Goal: Information Seeking & Learning: Learn about a topic

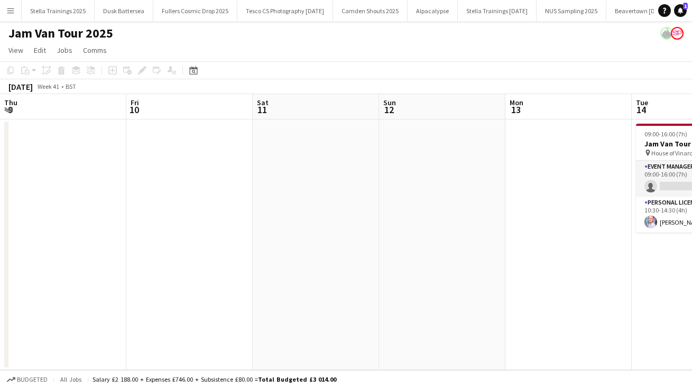
scroll to position [0, 422]
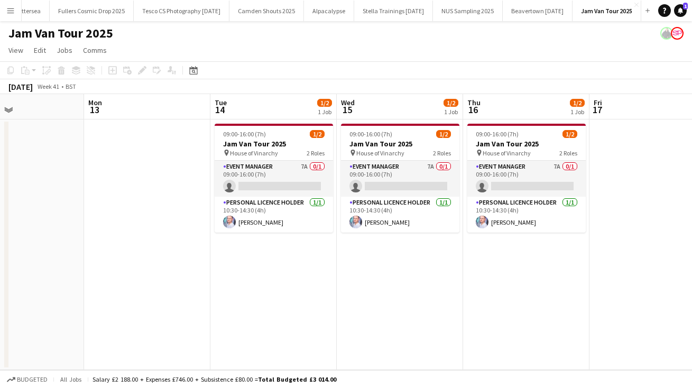
click at [11, 10] on app-icon "Menu" at bounding box center [10, 10] width 8 height 8
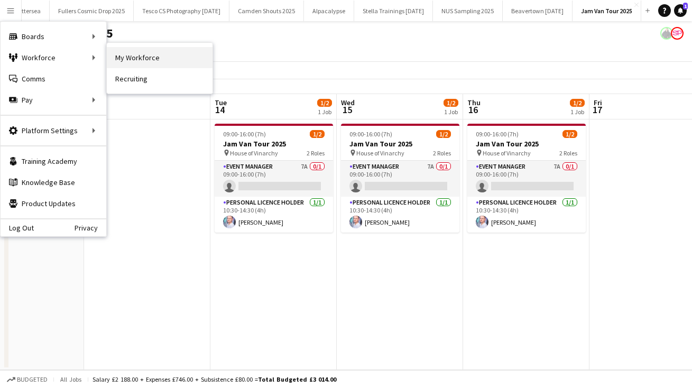
click at [147, 62] on link "My Workforce" at bounding box center [160, 57] width 106 height 21
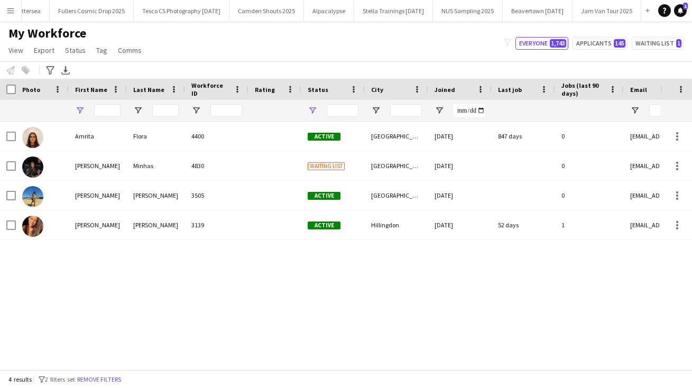
type input "****"
type input "**********"
click at [113, 111] on input "****" at bounding box center [107, 110] width 26 height 13
type input "*"
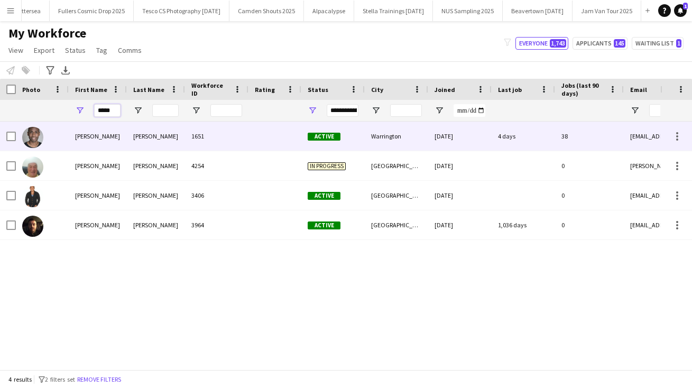
type input "*****"
click at [84, 138] on div "[PERSON_NAME]" at bounding box center [98, 136] width 58 height 29
click at [84, 137] on div "[PERSON_NAME]" at bounding box center [98, 136] width 58 height 29
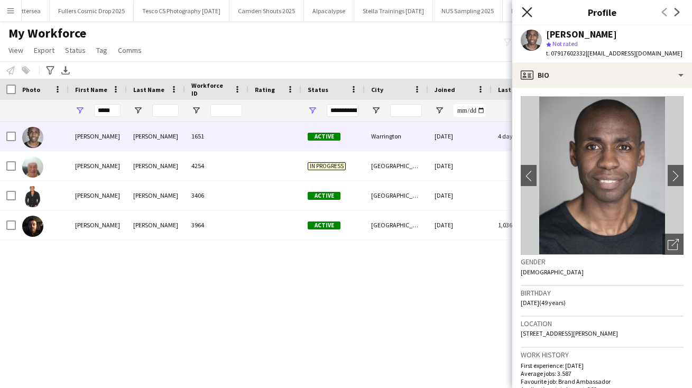
click at [526, 14] on icon at bounding box center [527, 12] width 10 height 10
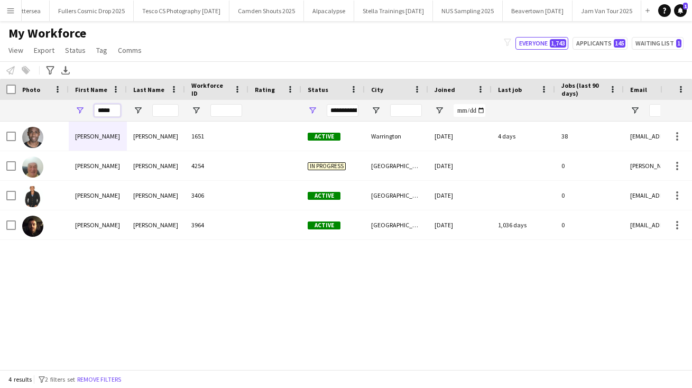
drag, startPoint x: 117, startPoint y: 112, endPoint x: 53, endPoint y: 110, distance: 64.6
click at [53, 110] on div "*****" at bounding box center [573, 110] width 1147 height 21
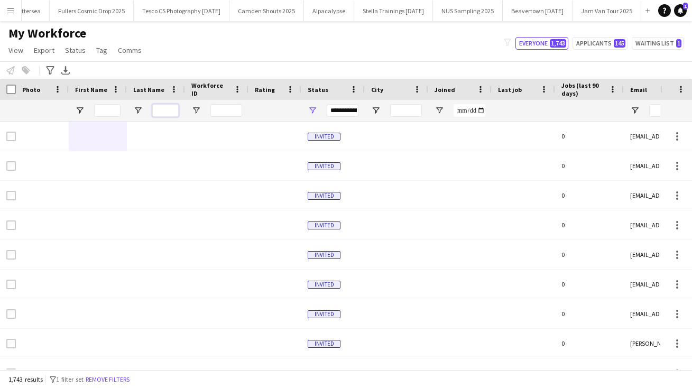
click at [169, 108] on input "Last Name Filter Input" at bounding box center [165, 110] width 26 height 13
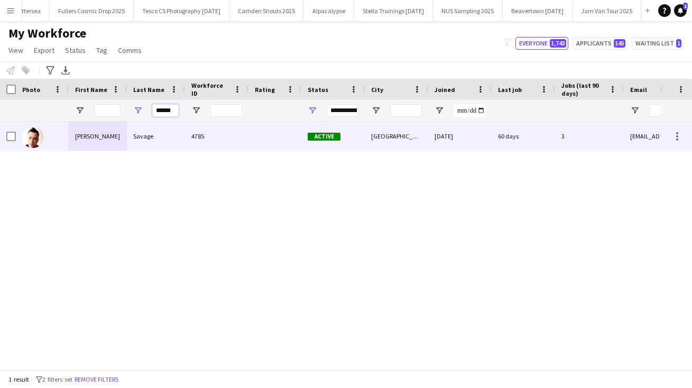
type input "******"
click at [146, 136] on div "Savage" at bounding box center [156, 136] width 58 height 29
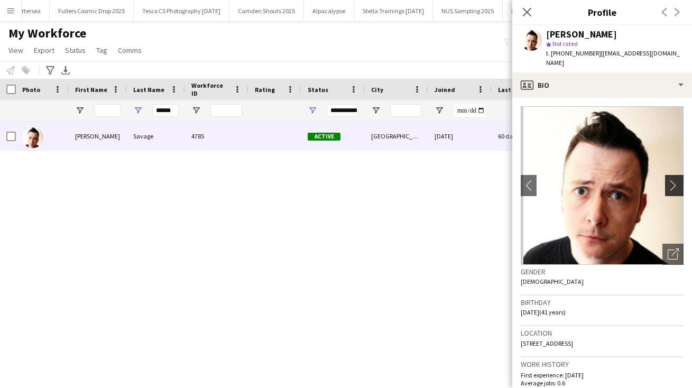
click at [674, 180] on app-icon "chevron-right" at bounding box center [676, 185] width 16 height 11
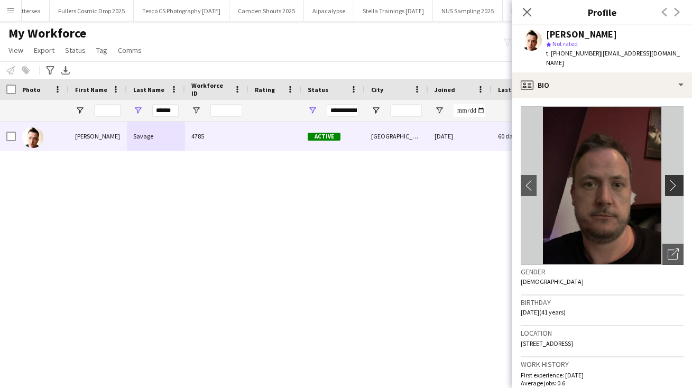
click at [673, 180] on app-icon "chevron-right" at bounding box center [676, 185] width 16 height 11
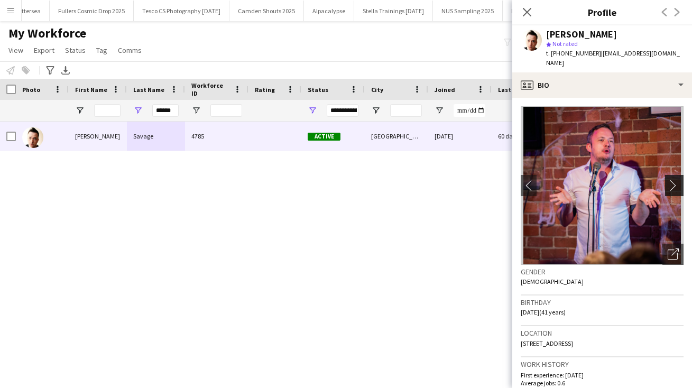
click at [673, 180] on app-icon "chevron-right" at bounding box center [676, 185] width 16 height 11
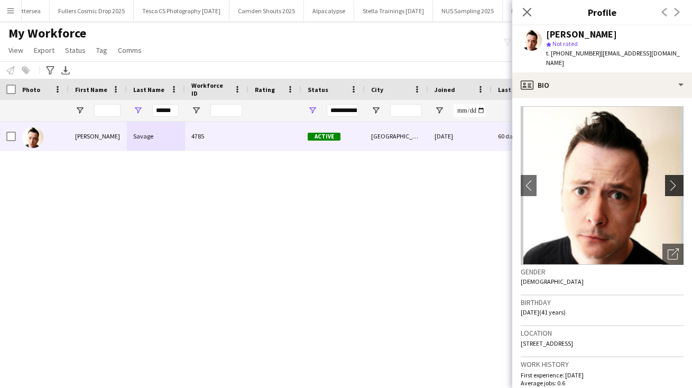
click at [673, 180] on app-icon "chevron-right" at bounding box center [676, 185] width 16 height 11
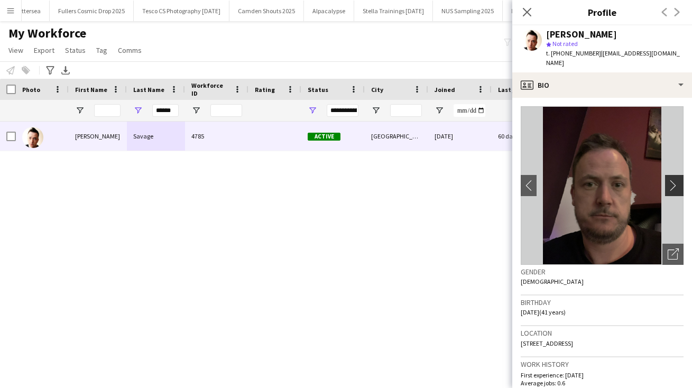
click at [673, 180] on app-icon "chevron-right" at bounding box center [676, 185] width 16 height 11
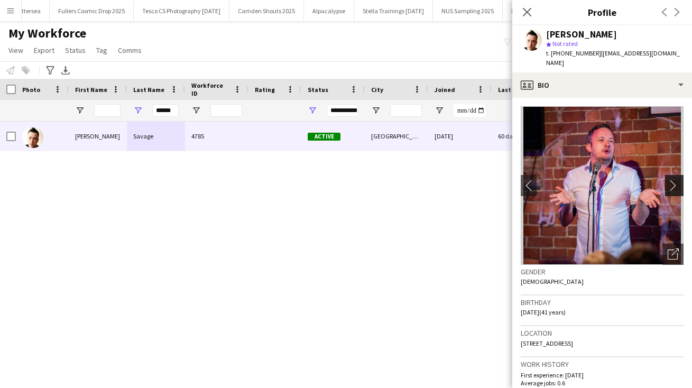
click at [673, 180] on app-icon "chevron-right" at bounding box center [676, 185] width 16 height 11
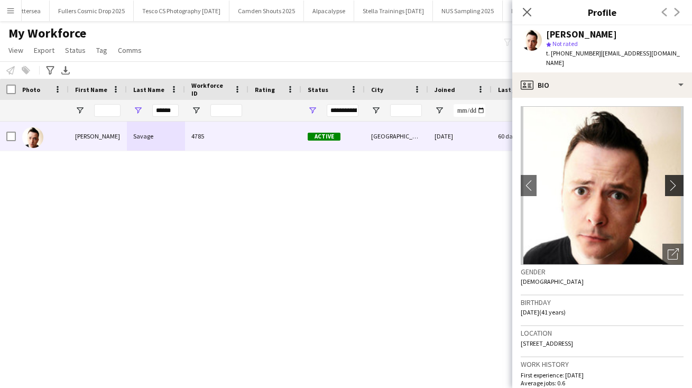
click at [673, 180] on app-icon "chevron-right" at bounding box center [676, 185] width 16 height 11
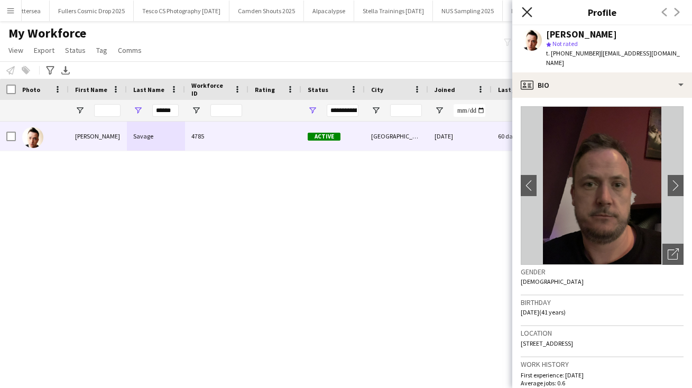
click at [527, 10] on icon "Close pop-in" at bounding box center [527, 12] width 10 height 10
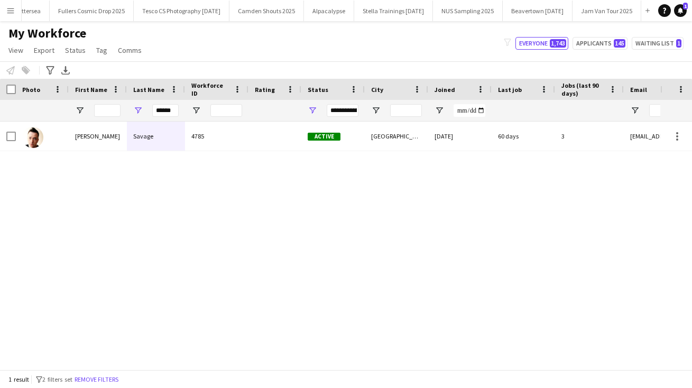
click at [11, 10] on app-icon "Menu" at bounding box center [10, 10] width 8 height 8
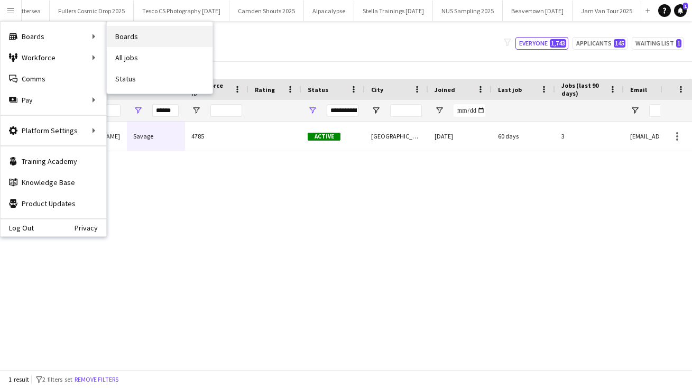
click at [124, 43] on link "Boards" at bounding box center [160, 36] width 106 height 21
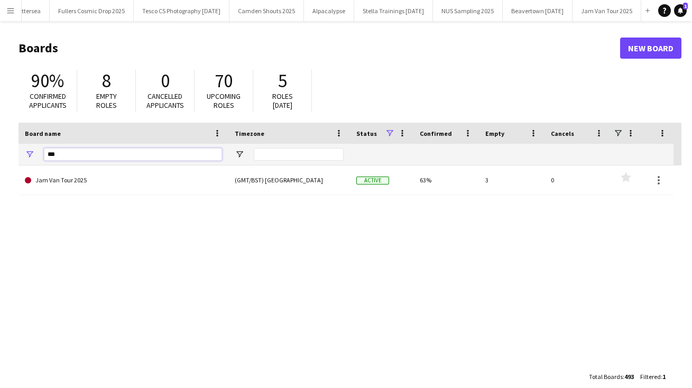
click at [68, 158] on input "***" at bounding box center [133, 154] width 178 height 13
type input "*"
type input "****"
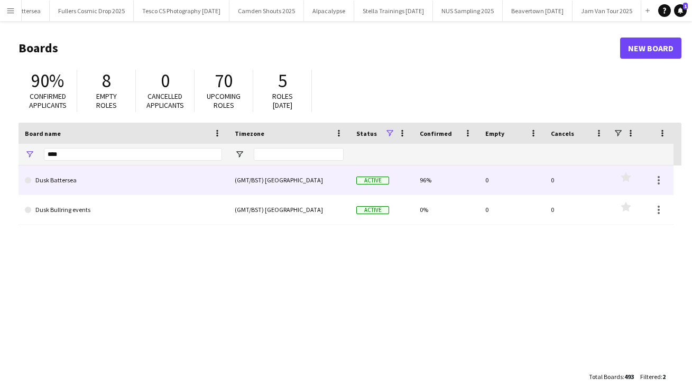
click at [85, 181] on link "Dusk Battersea" at bounding box center [123, 181] width 197 height 30
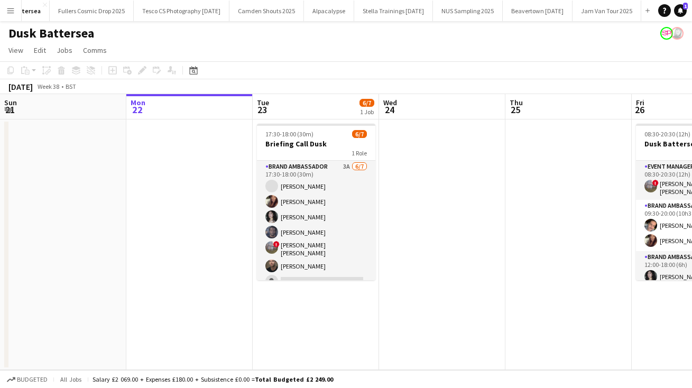
scroll to position [0, 72]
click at [389, 10] on button "Alpacalypse Close" at bounding box center [364, 11] width 50 height 21
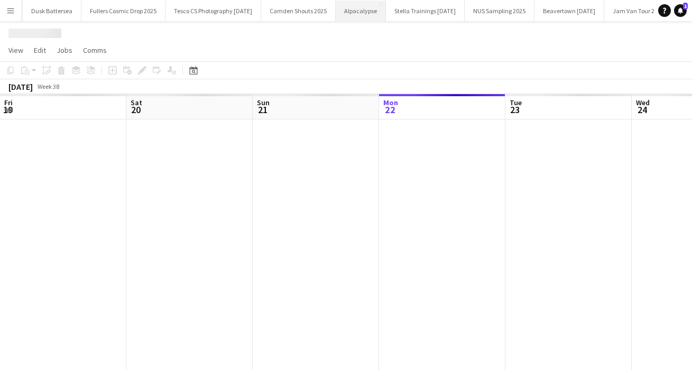
scroll to position [0, 253]
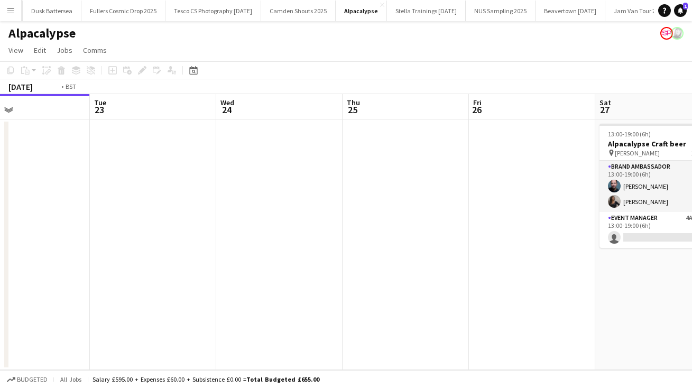
drag, startPoint x: 482, startPoint y: 285, endPoint x: 319, endPoint y: 286, distance: 162.9
click at [319, 286] on app-calendar-viewport "Fri 19 Sat 20 Sun 21 Mon 22 Tue 23 Wed 24 Thu 25 Fri 26 Sat 27 2/3 1 Job Sun 28…" at bounding box center [346, 232] width 692 height 276
drag, startPoint x: 504, startPoint y: 303, endPoint x: 307, endPoint y: 307, distance: 196.8
click at [307, 307] on app-calendar-viewport "Fri 19 Sat 20 Sun 21 Mon 22 Tue 23 Wed 24 Thu 25 Fri 26 Sat 27 2/3 1 Job Sun 28…" at bounding box center [346, 232] width 692 height 276
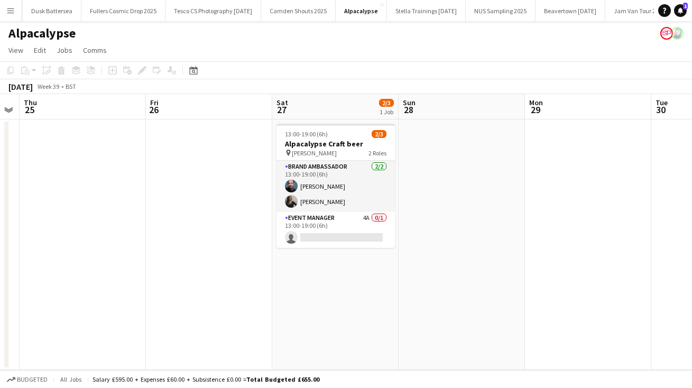
drag, startPoint x: 474, startPoint y: 332, endPoint x: 317, endPoint y: 336, distance: 157.7
click at [317, 336] on app-calendar-viewport "Sun 21 Mon 22 Tue 23 Wed 24 Thu 25 Fri 26 Sat 27 2/3 1 Job Sun 28 Mon 29 Tue 30…" at bounding box center [346, 232] width 692 height 276
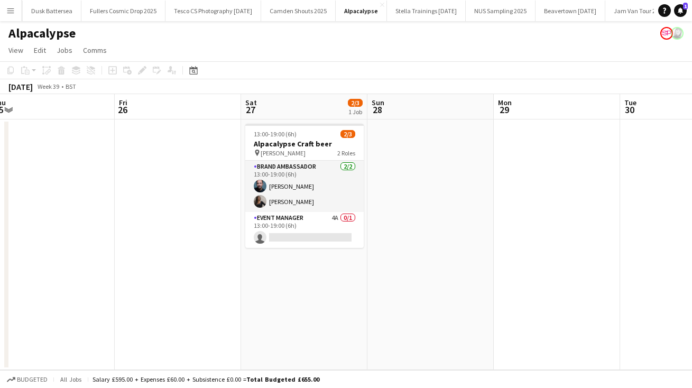
click at [12, 8] on app-icon "Menu" at bounding box center [10, 10] width 8 height 8
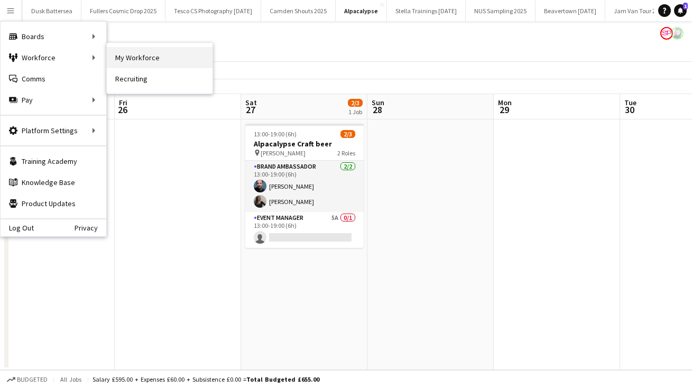
click at [138, 61] on link "My Workforce" at bounding box center [160, 57] width 106 height 21
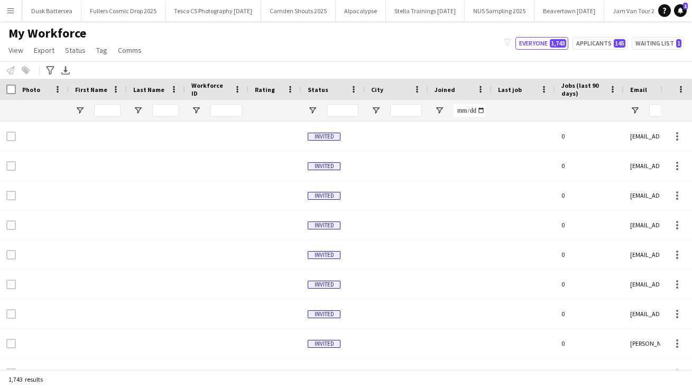
type input "******"
type input "**********"
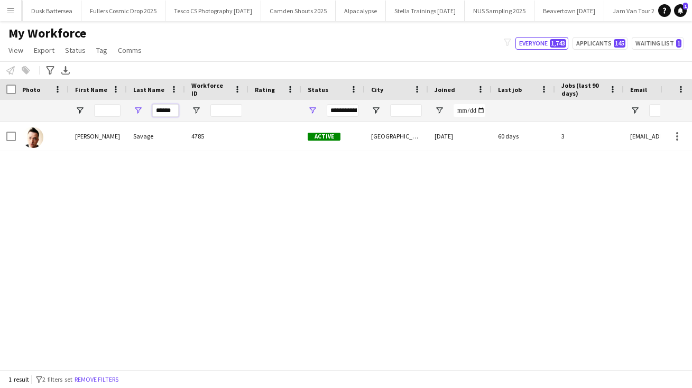
drag, startPoint x: 177, startPoint y: 112, endPoint x: 140, endPoint y: 107, distance: 37.9
click at [142, 110] on div "******" at bounding box center [156, 110] width 58 height 21
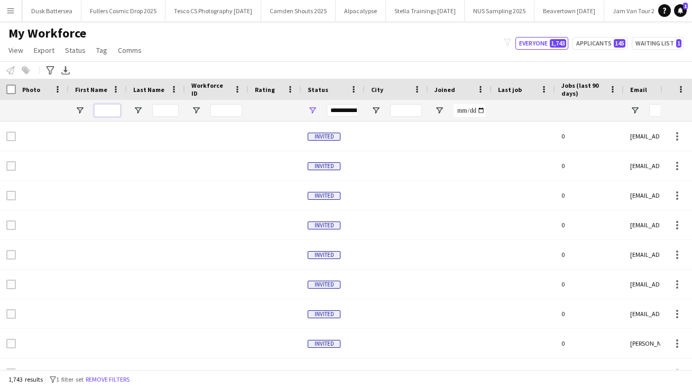
click at [103, 106] on input "First Name Filter Input" at bounding box center [107, 110] width 26 height 13
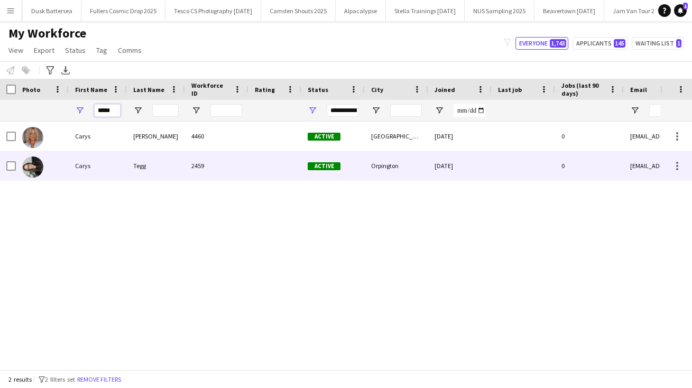
type input "*****"
click at [87, 165] on div "Carys" at bounding box center [98, 165] width 58 height 29
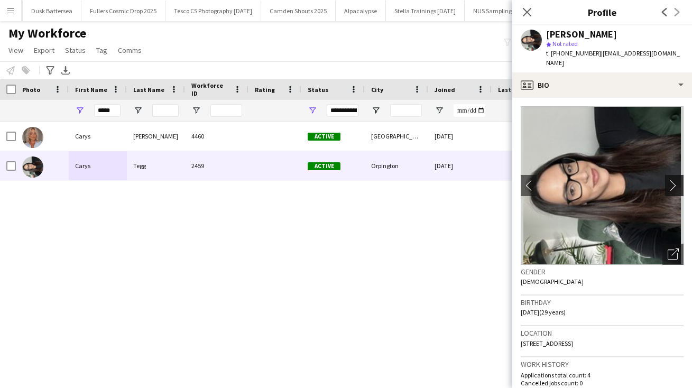
click at [673, 180] on app-icon "chevron-right" at bounding box center [676, 185] width 16 height 11
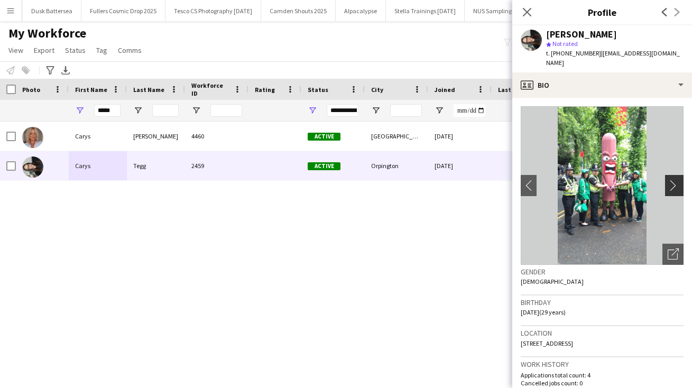
click at [673, 180] on app-icon "chevron-right" at bounding box center [676, 185] width 16 height 11
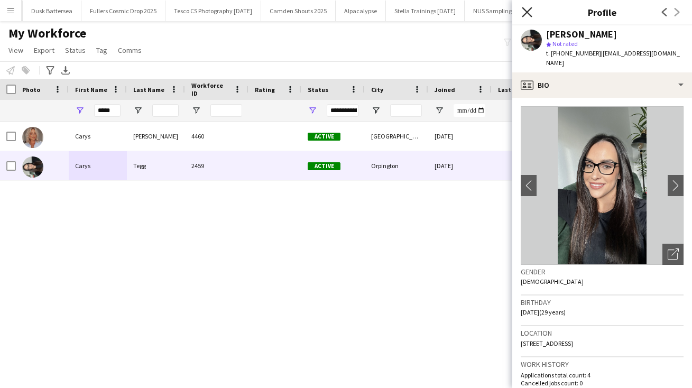
click at [527, 10] on icon "Close pop-in" at bounding box center [527, 12] width 10 height 10
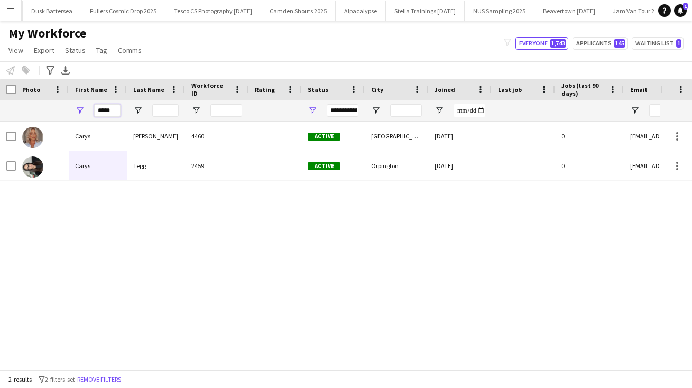
click at [112, 113] on input "*****" at bounding box center [107, 110] width 26 height 13
drag, startPoint x: 112, startPoint y: 113, endPoint x: 84, endPoint y: 113, distance: 28.0
click at [84, 113] on div "*****" at bounding box center [98, 110] width 58 height 21
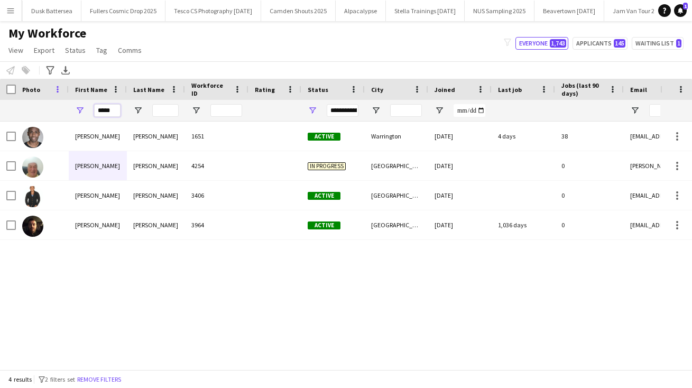
type input "*****"
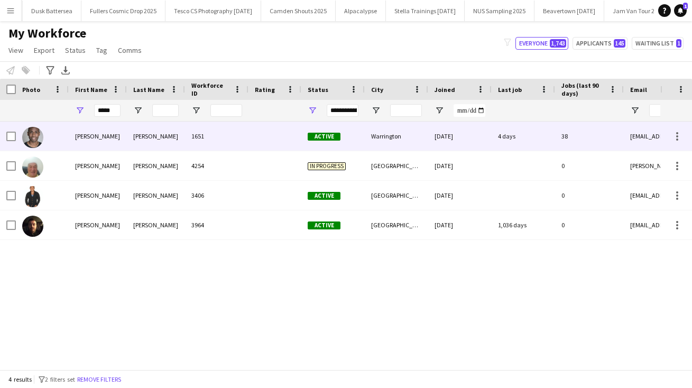
drag, startPoint x: 53, startPoint y: 92, endPoint x: 83, endPoint y: 138, distance: 54.4
click at [83, 138] on div "[PERSON_NAME]" at bounding box center [98, 136] width 58 height 29
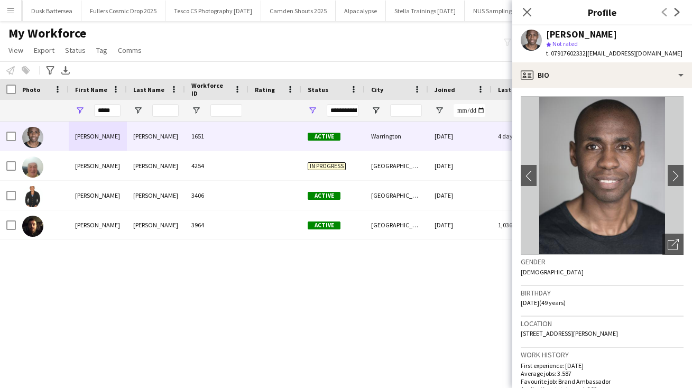
click at [428, 39] on div "My Workforce View Views Default view New view Update view Delete view Edit name…" at bounding box center [346, 43] width 692 height 36
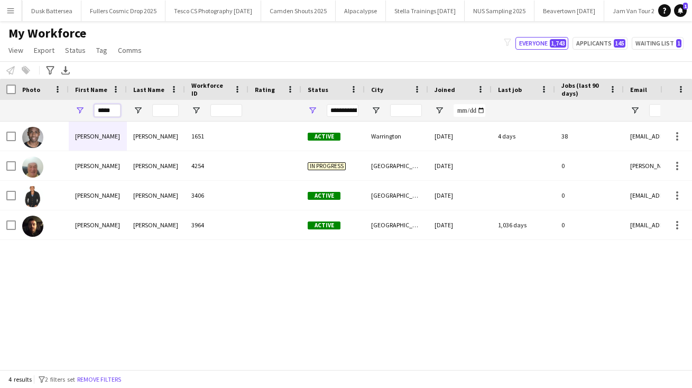
click at [115, 110] on input "*****" at bounding box center [107, 110] width 26 height 13
drag, startPoint x: 115, startPoint y: 110, endPoint x: 62, endPoint y: 108, distance: 52.9
click at [65, 110] on div "*****" at bounding box center [573, 110] width 1147 height 21
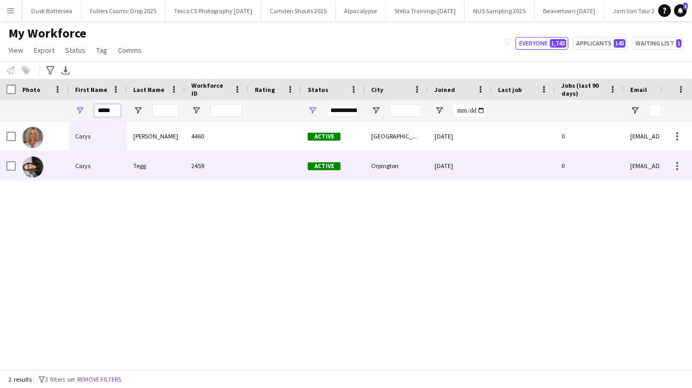
type input "*****"
click at [86, 169] on div "Carys" at bounding box center [98, 165] width 58 height 29
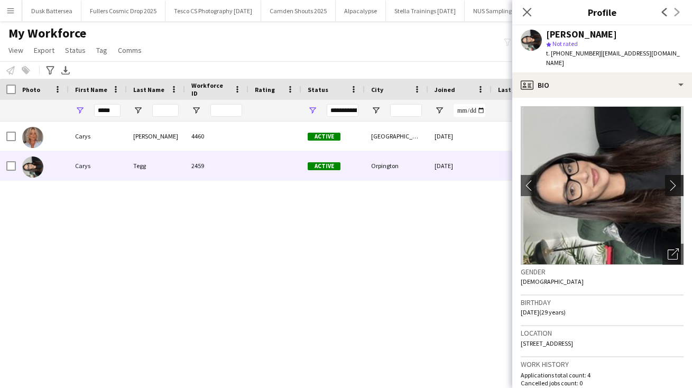
click at [673, 180] on app-icon "chevron-right" at bounding box center [676, 185] width 16 height 11
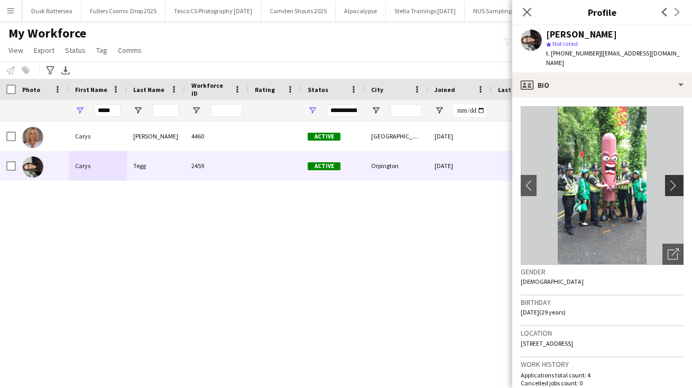
click at [673, 180] on app-icon "chevron-right" at bounding box center [676, 185] width 16 height 11
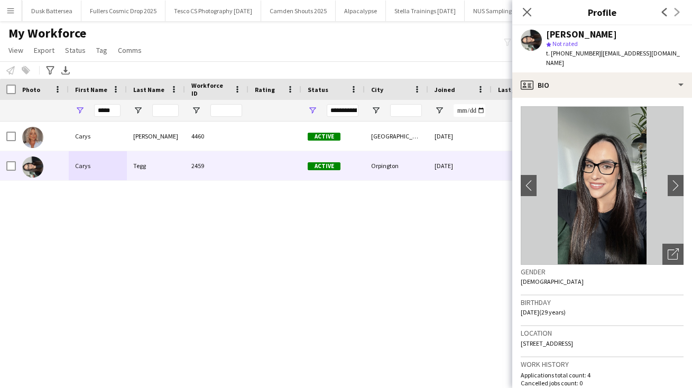
click at [675, 180] on app-icon "chevron-right" at bounding box center [679, 185] width 16 height 11
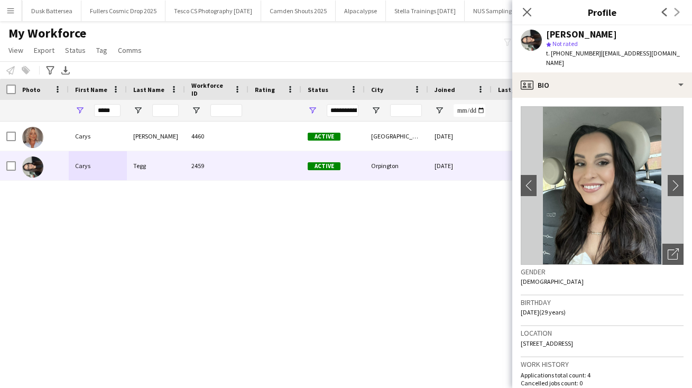
click at [675, 180] on app-icon "chevron-right" at bounding box center [679, 185] width 16 height 11
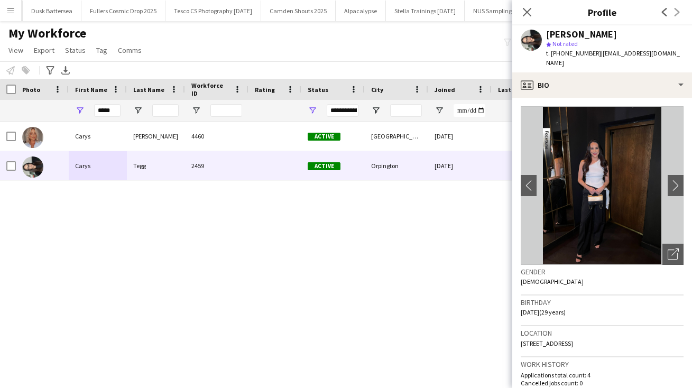
click at [675, 180] on app-icon "chevron-right" at bounding box center [679, 185] width 16 height 11
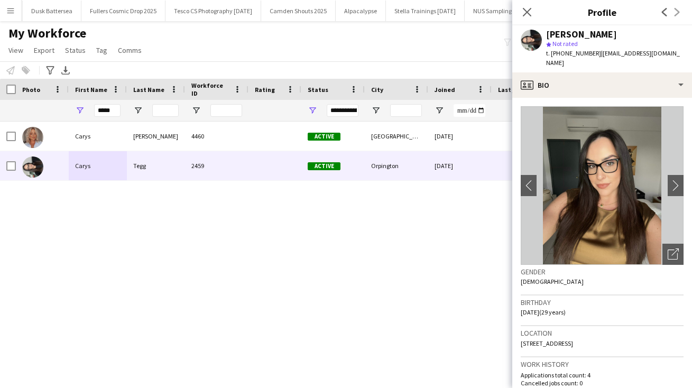
click at [675, 180] on app-icon "chevron-right" at bounding box center [679, 185] width 16 height 11
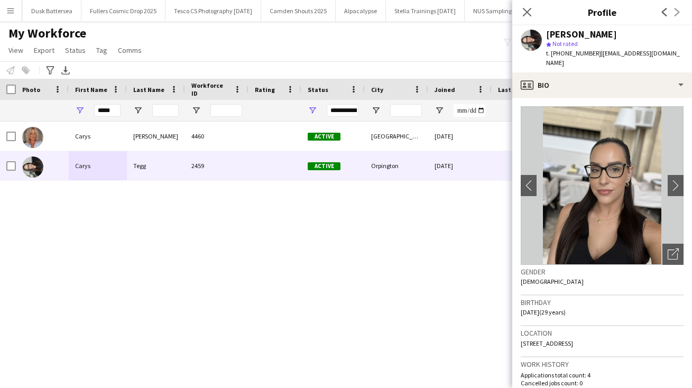
click at [675, 180] on app-icon "chevron-right" at bounding box center [679, 185] width 16 height 11
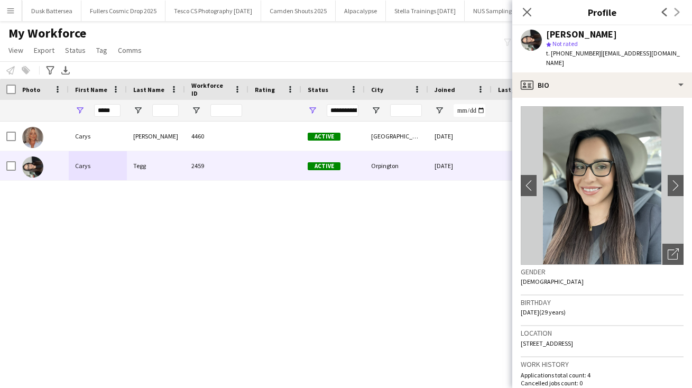
click at [675, 180] on app-icon "chevron-right" at bounding box center [679, 185] width 16 height 11
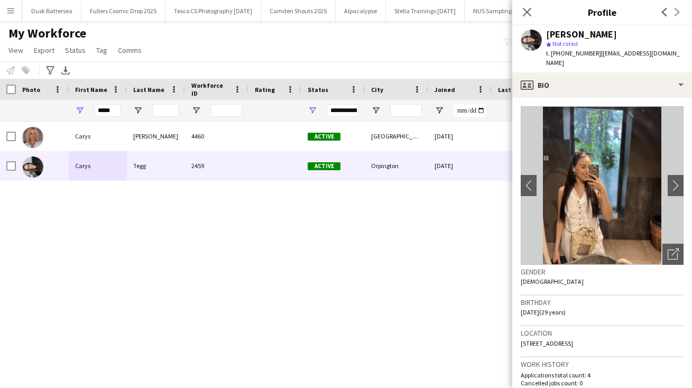
click at [675, 180] on app-icon "chevron-right" at bounding box center [679, 185] width 16 height 11
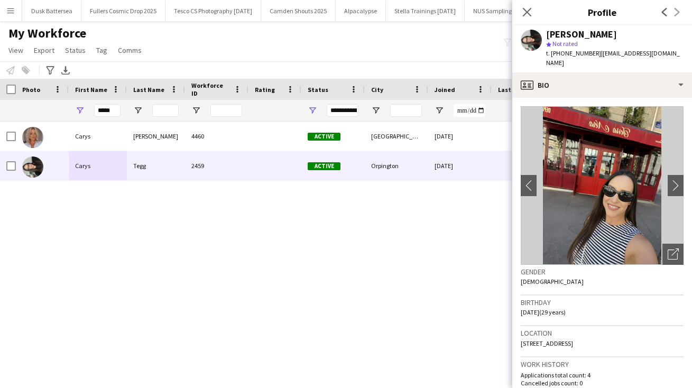
click at [675, 180] on app-icon "chevron-right" at bounding box center [679, 185] width 16 height 11
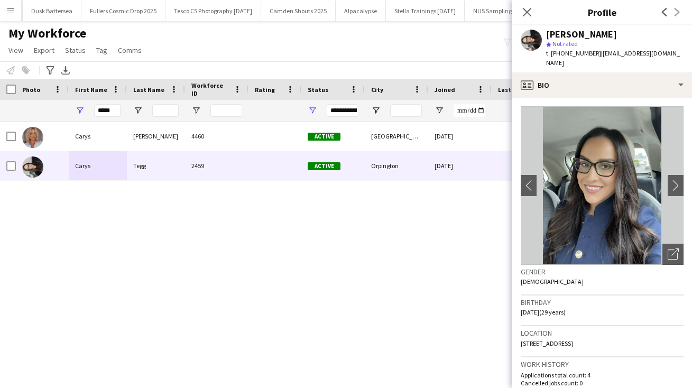
click at [675, 180] on app-icon "chevron-right" at bounding box center [679, 185] width 16 height 11
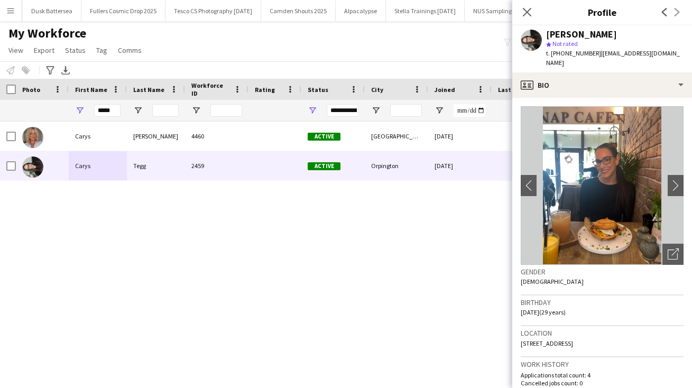
click at [675, 180] on app-icon "chevron-right" at bounding box center [679, 185] width 16 height 11
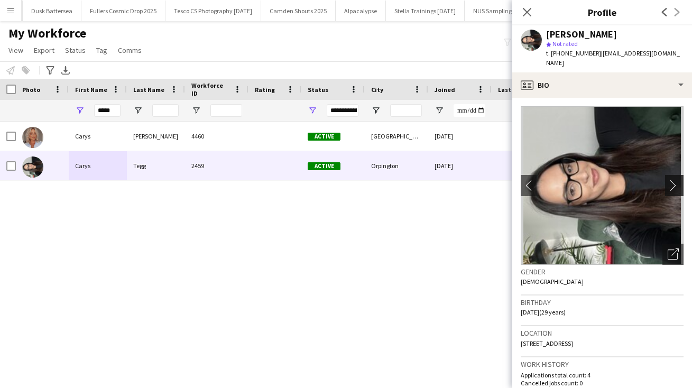
click at [675, 180] on app-icon "chevron-right" at bounding box center [676, 185] width 16 height 11
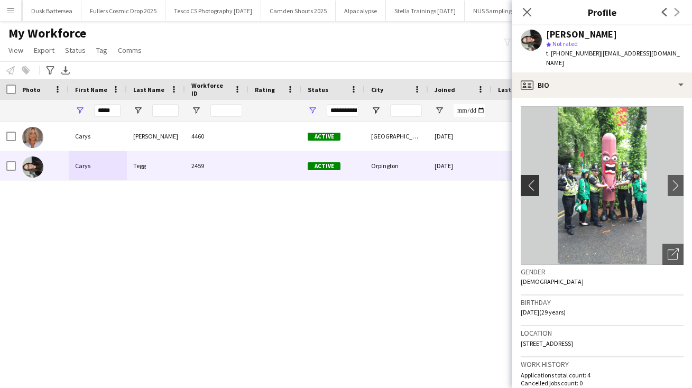
click at [526, 180] on app-icon "chevron-left" at bounding box center [529, 185] width 16 height 11
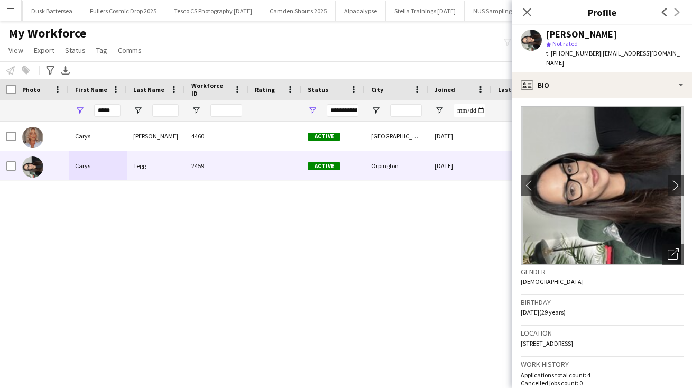
click at [663, 216] on img at bounding box center [602, 185] width 163 height 159
click at [675, 249] on icon "Open photos pop-in" at bounding box center [673, 254] width 11 height 11
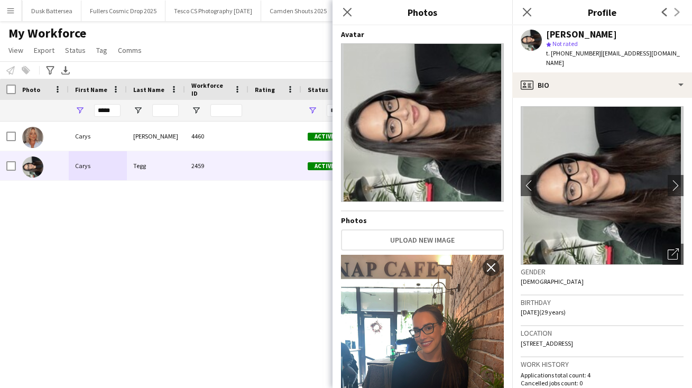
click at [451, 182] on img at bounding box center [422, 122] width 163 height 159
click at [507, 201] on div "Avatar Photos Upload new image Use as Crew Avatar close Use as Crew Avatar clos…" at bounding box center [423, 206] width 180 height 363
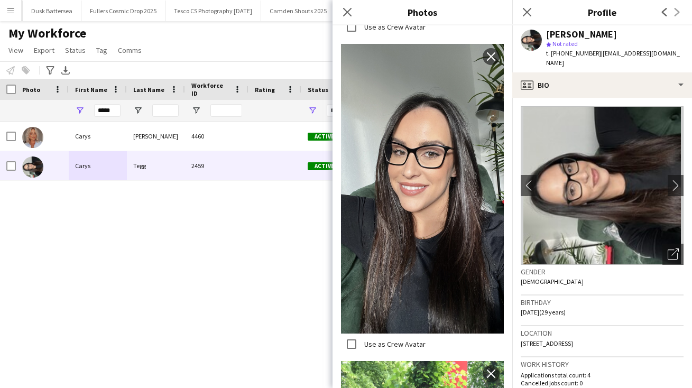
scroll to position [2417, 0]
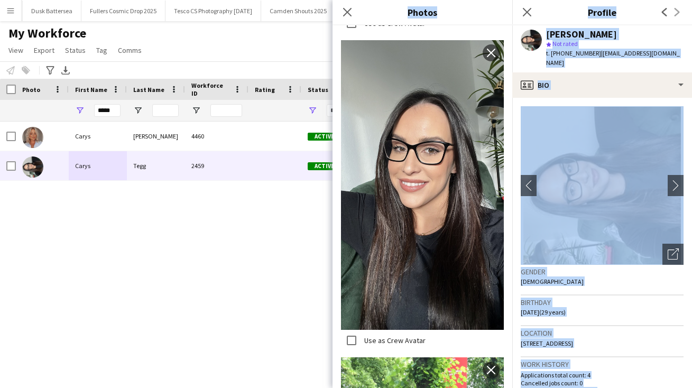
drag, startPoint x: 508, startPoint y: 329, endPoint x: 509, endPoint y: 393, distance: 64.0
click at [509, 388] on html "Menu Boards Boards Boards All jobs Status Workforce Workforce My Workforce Recr…" at bounding box center [346, 194] width 692 height 388
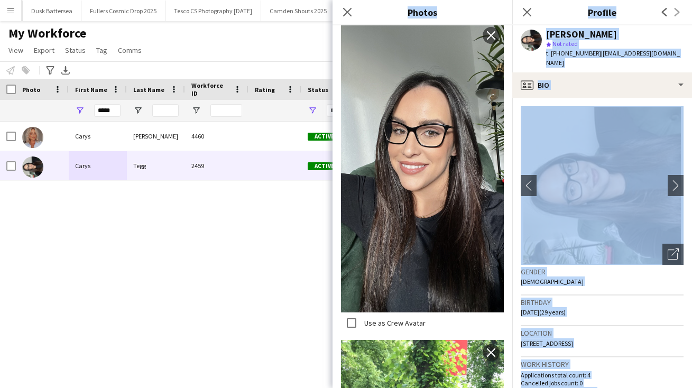
click at [493, 326] on div "Use as Crew Avatar close" at bounding box center [422, 179] width 163 height 313
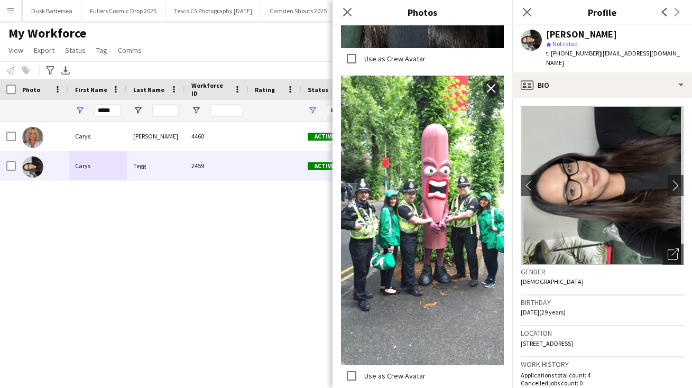
scroll to position [2699, 0]
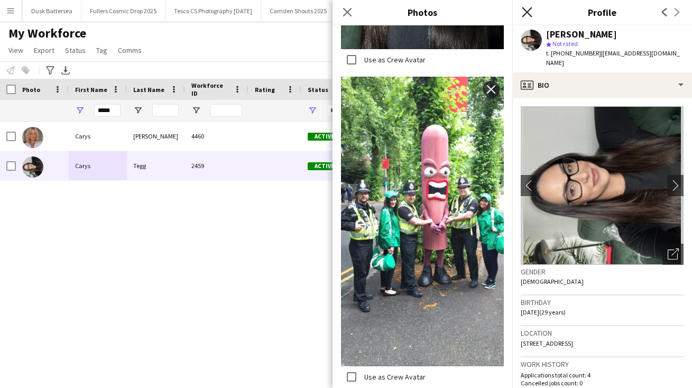
click at [528, 13] on icon at bounding box center [527, 12] width 10 height 10
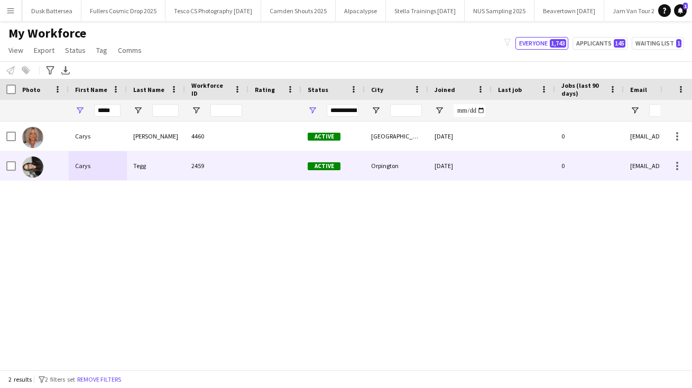
click at [83, 167] on div "Carys" at bounding box center [98, 165] width 58 height 29
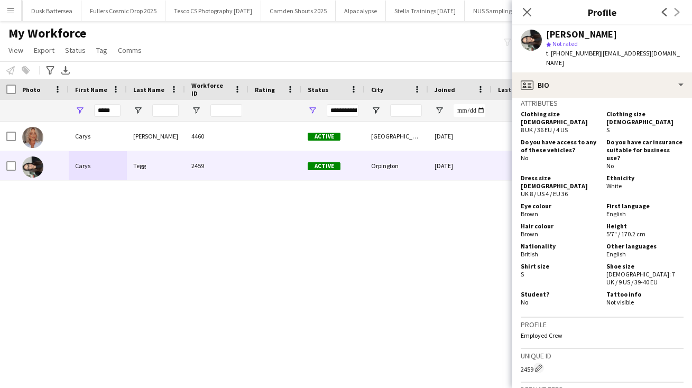
scroll to position [698, 0]
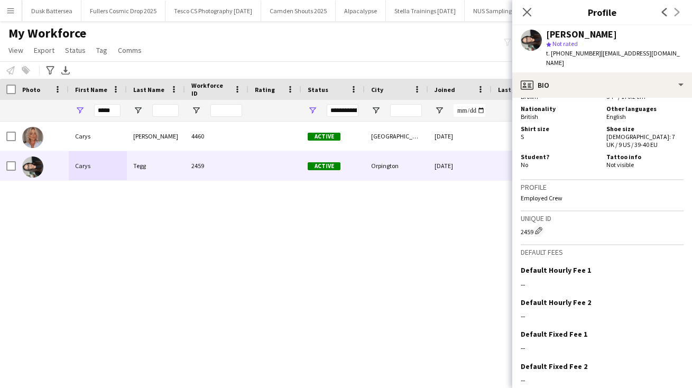
drag, startPoint x: 655, startPoint y: 323, endPoint x: 665, endPoint y: 395, distance: 72.7
click at [665, 388] on html "Menu Boards Boards Boards All jobs Status Workforce Workforce My Workforce Recr…" at bounding box center [346, 194] width 692 height 388
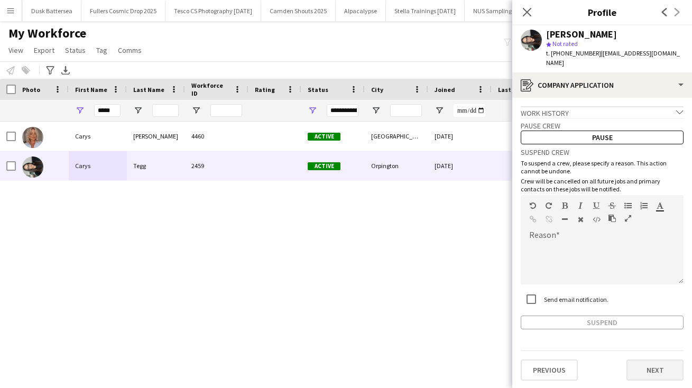
click at [643, 360] on button "Next" at bounding box center [655, 370] width 57 height 21
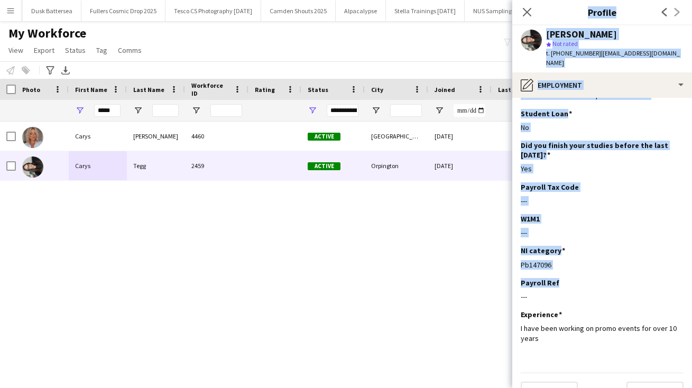
scroll to position [82, 0]
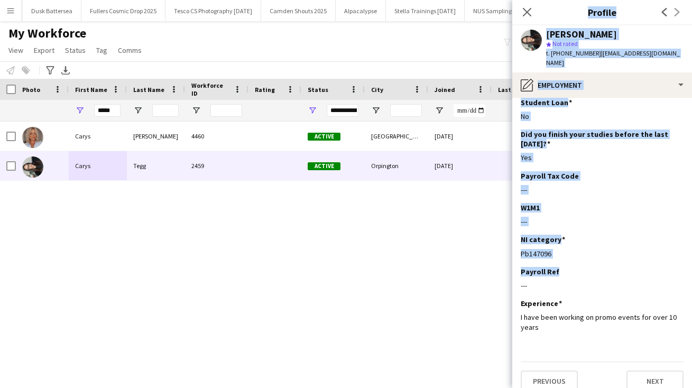
drag, startPoint x: 604, startPoint y: 338, endPoint x: 609, endPoint y: 418, distance: 80.6
click at [609, 388] on html "Menu Boards Boards Boards All jobs Status Workforce Workforce My Workforce Recr…" at bounding box center [346, 194] width 692 height 388
click at [650, 373] on button "Next" at bounding box center [655, 381] width 57 height 21
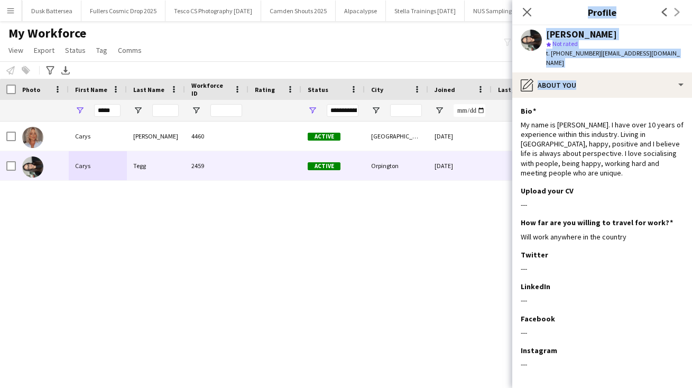
scroll to position [38, 0]
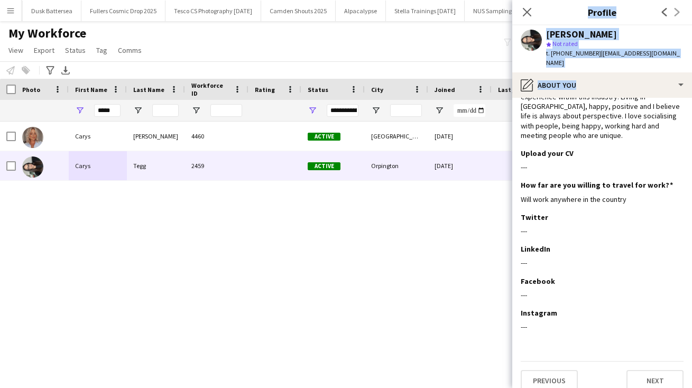
drag, startPoint x: 583, startPoint y: 320, endPoint x: 581, endPoint y: 419, distance: 98.9
click at [581, 388] on html "Menu Boards Boards Boards All jobs Status Workforce Workforce My Workforce Recr…" at bounding box center [346, 194] width 692 height 388
click at [643, 370] on button "Next" at bounding box center [655, 380] width 57 height 21
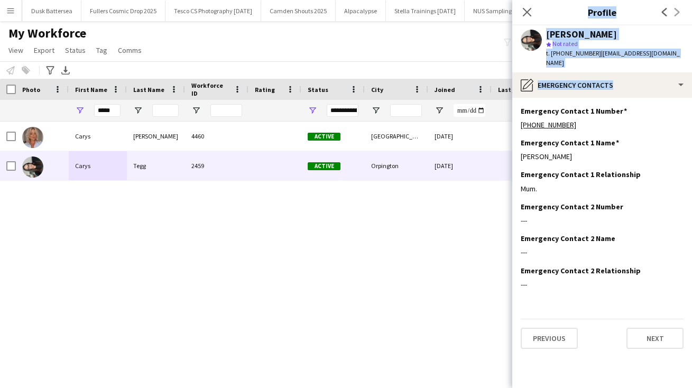
scroll to position [0, 0]
click at [642, 330] on button "Next" at bounding box center [655, 338] width 57 height 21
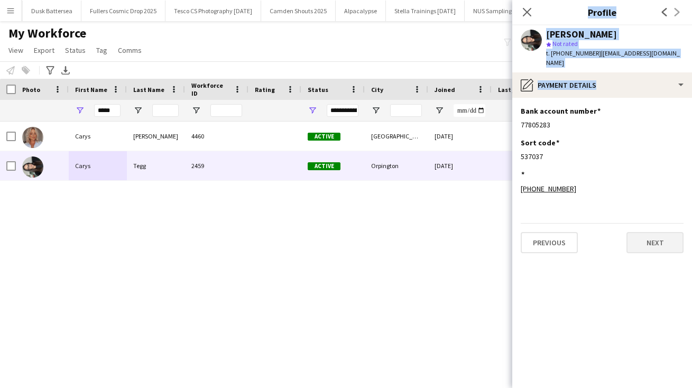
click at [648, 232] on button "Next" at bounding box center [655, 242] width 57 height 21
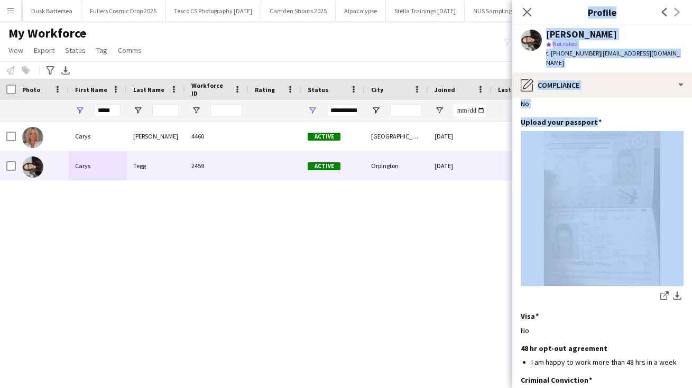
scroll to position [121, 0]
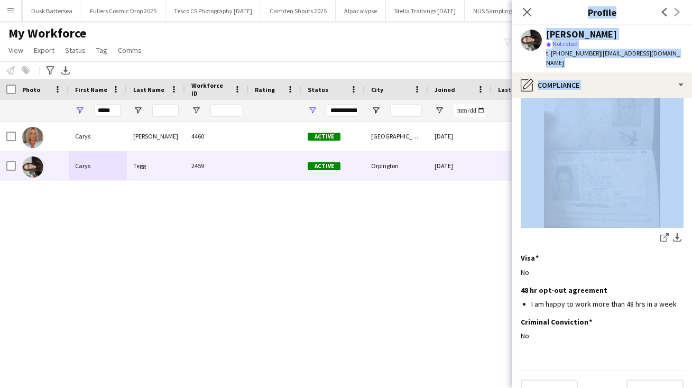
drag, startPoint x: 603, startPoint y: 341, endPoint x: 603, endPoint y: 402, distance: 60.8
click at [603, 388] on html "Menu Boards Boards Boards All jobs Status Workforce Workforce My Workforce Recr…" at bounding box center [346, 194] width 692 height 388
click at [650, 380] on button "Next" at bounding box center [655, 390] width 57 height 21
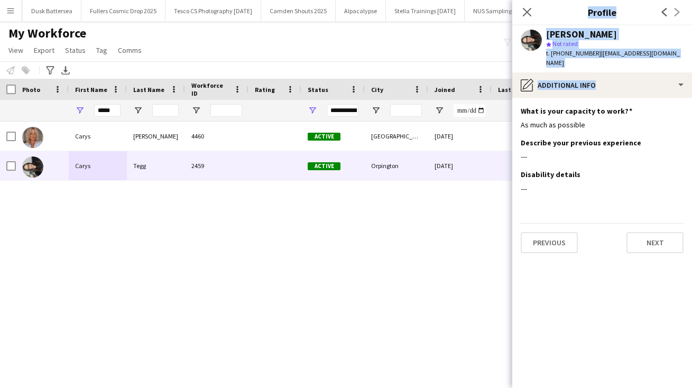
scroll to position [0, 0]
click at [655, 235] on button "Next" at bounding box center [655, 242] width 57 height 21
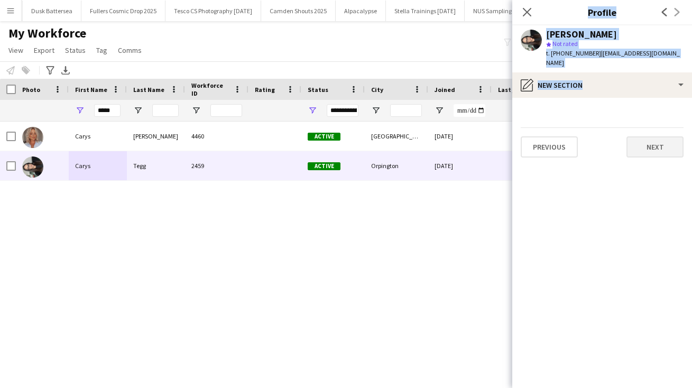
click at [651, 138] on button "Next" at bounding box center [655, 146] width 57 height 21
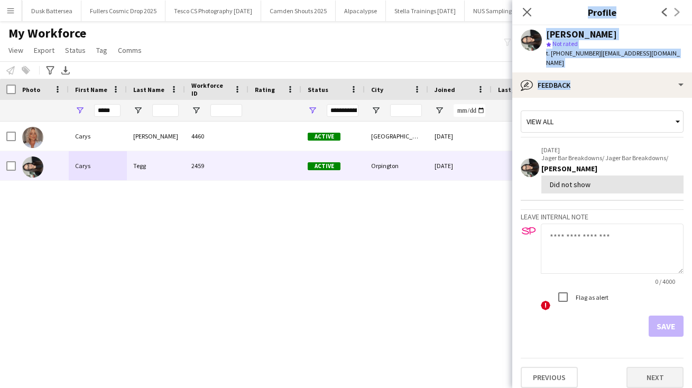
click at [636, 367] on button "Next" at bounding box center [655, 377] width 57 height 21
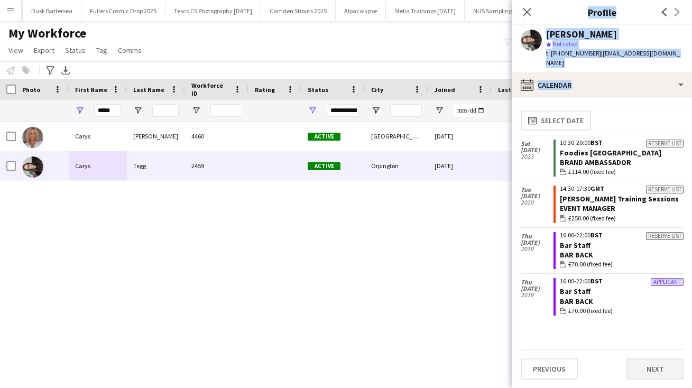
click at [641, 367] on button "Next" at bounding box center [655, 369] width 57 height 21
